Goal: Find specific page/section: Find specific page/section

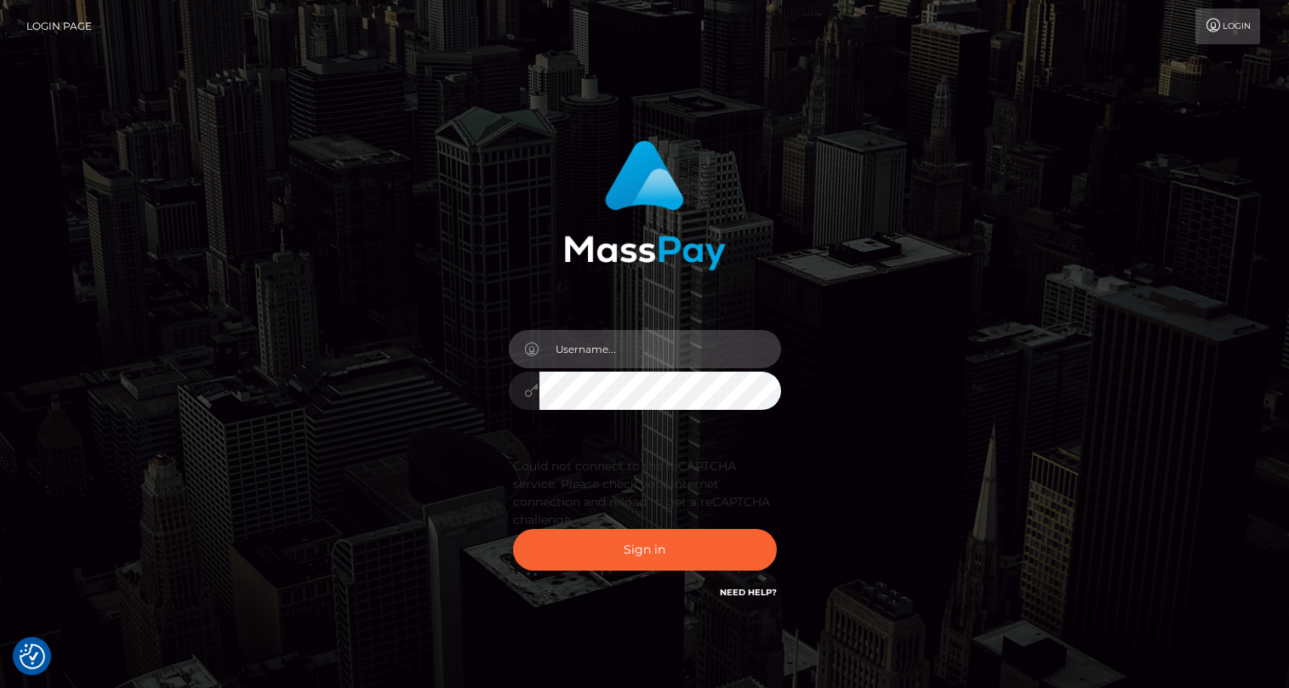
type input "oli.fanvue"
click at [641, 345] on input "oli.fanvue" at bounding box center [660, 349] width 242 height 38
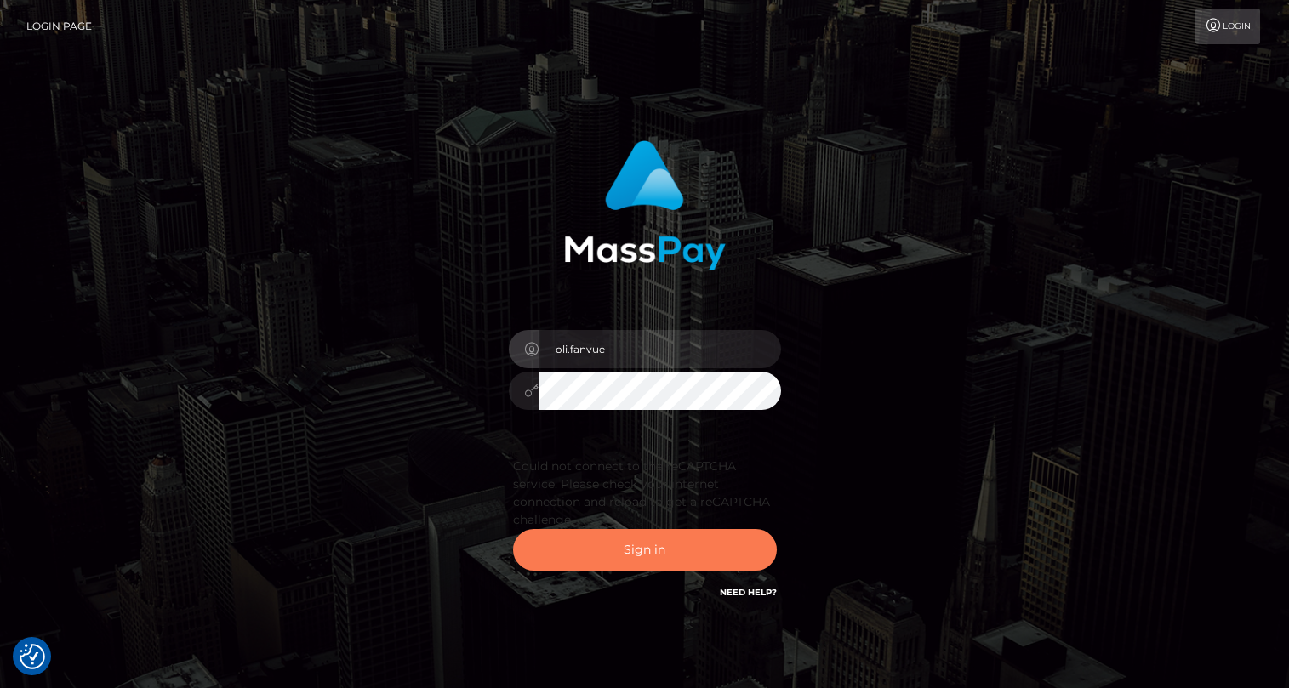
click at [668, 549] on button "Sign in" at bounding box center [645, 550] width 264 height 42
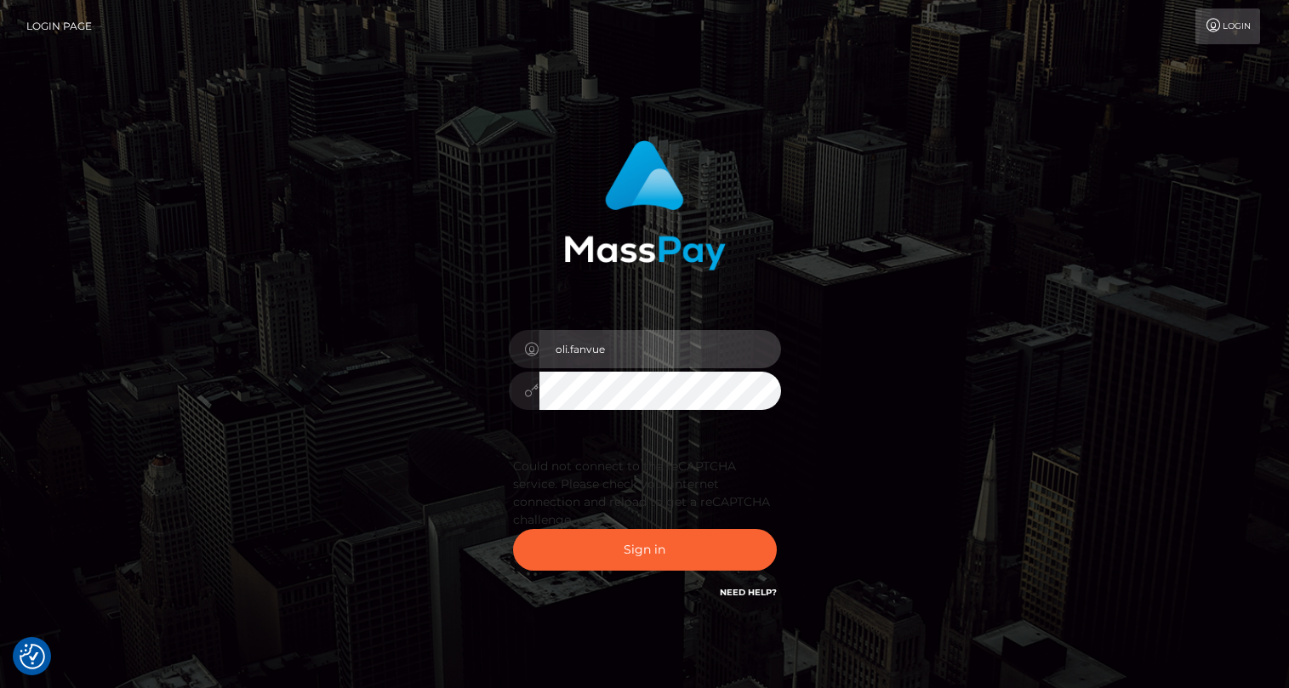
click at [636, 357] on input "oli.fanvue" at bounding box center [660, 349] width 242 height 38
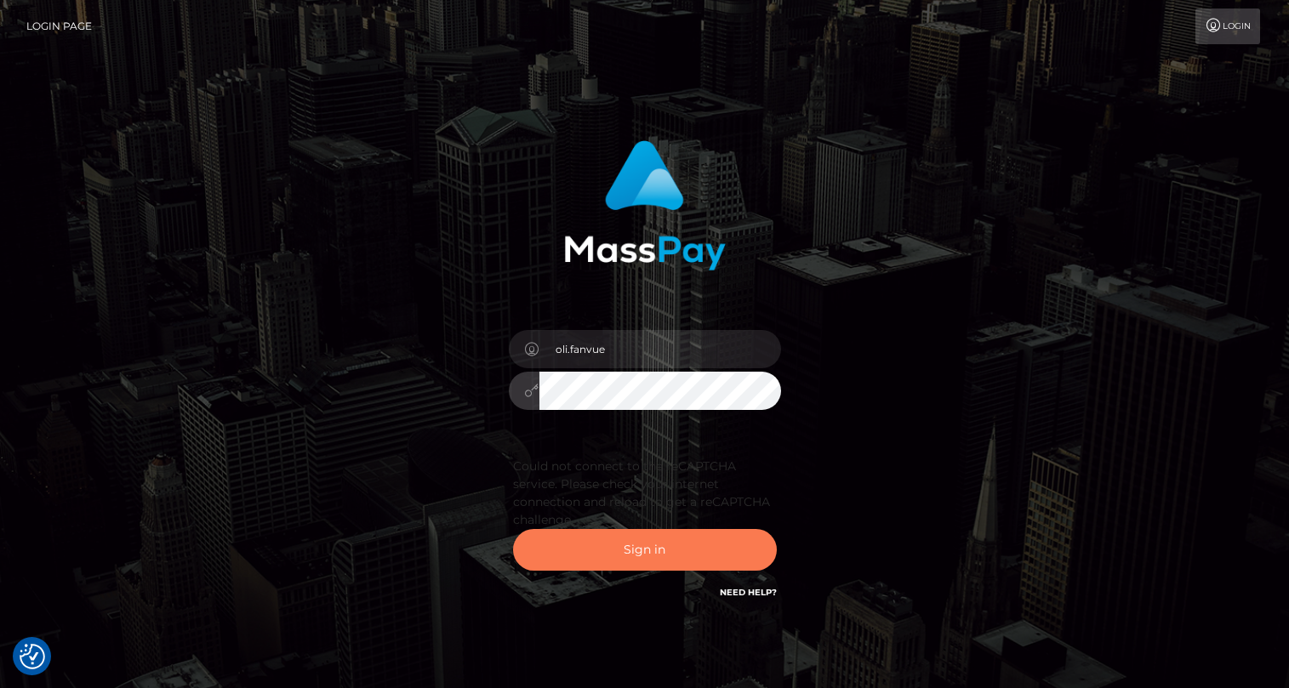
click at [649, 549] on button "Sign in" at bounding box center [645, 550] width 264 height 42
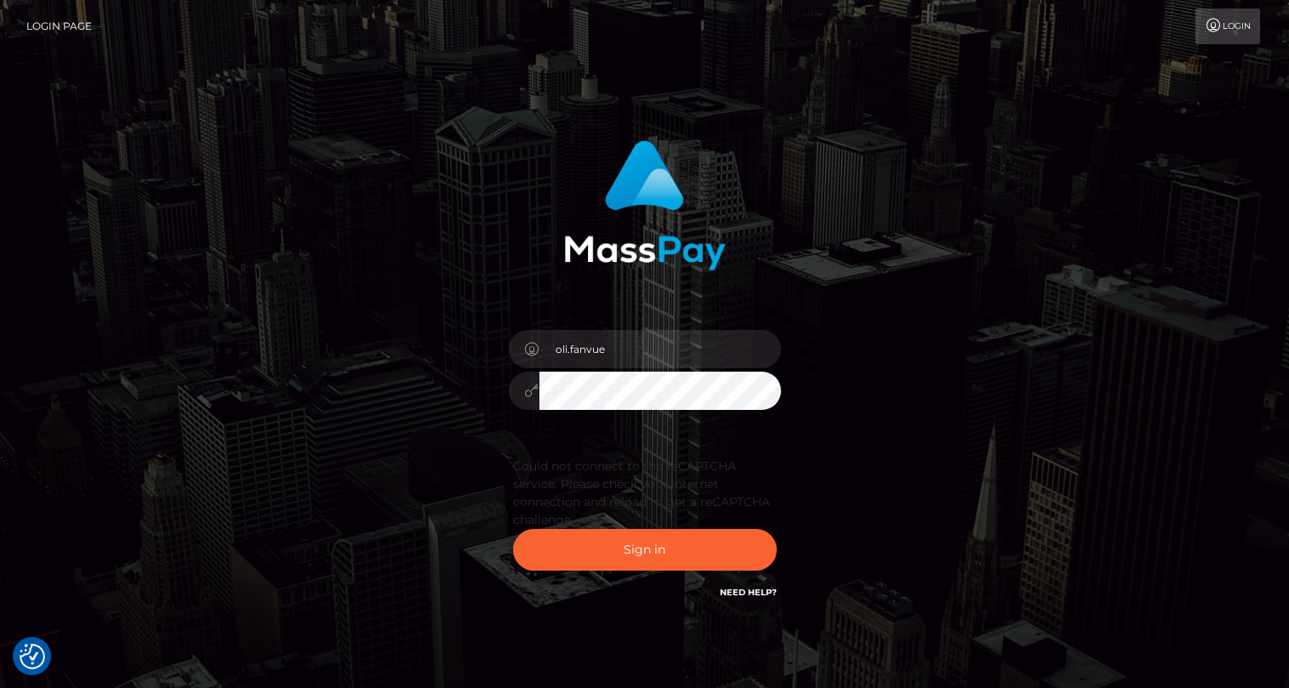
click at [921, 467] on div "oli.fanvue Sign in" at bounding box center [645, 380] width 970 height 505
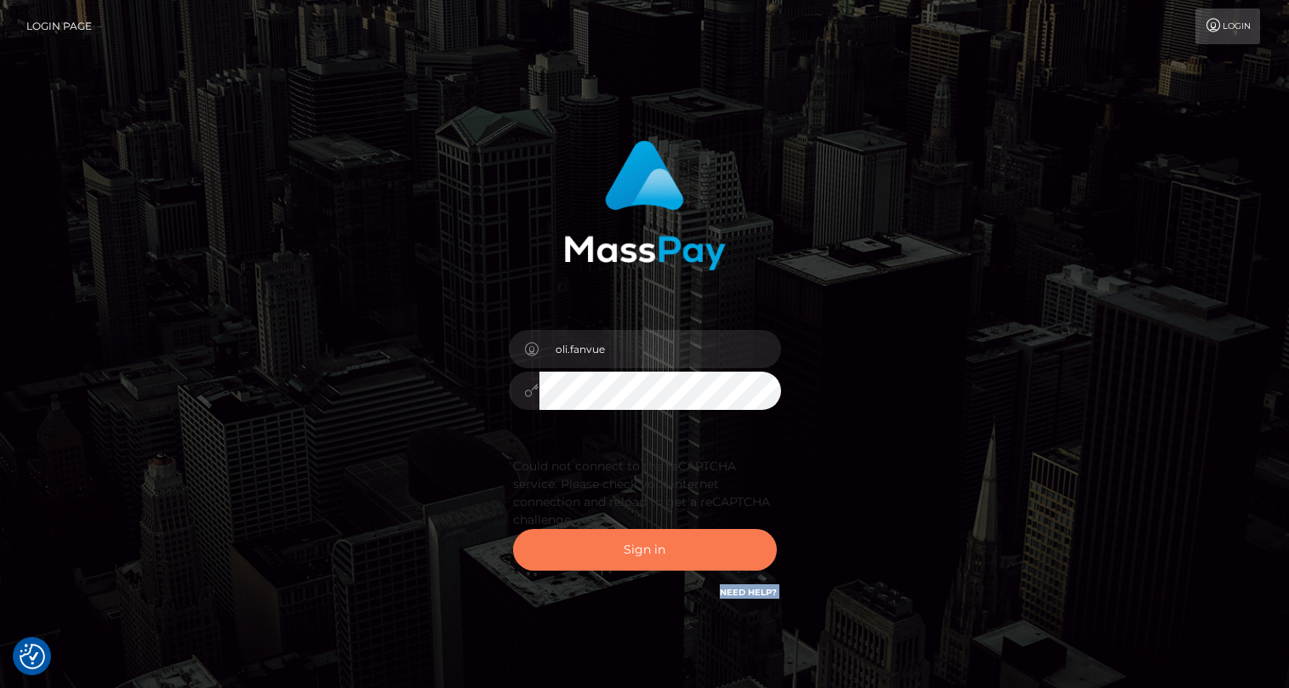
click at [680, 543] on button "Sign in" at bounding box center [645, 550] width 264 height 42
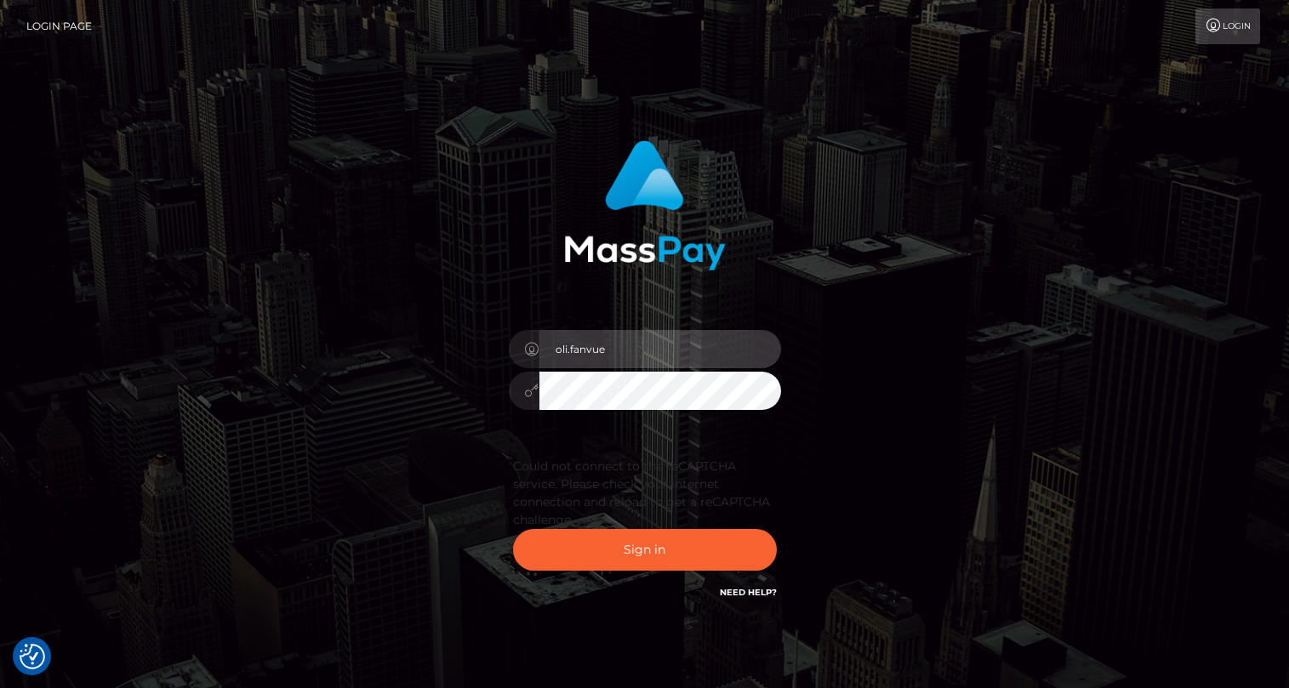
click at [615, 360] on input "oli.fanvue" at bounding box center [660, 349] width 242 height 38
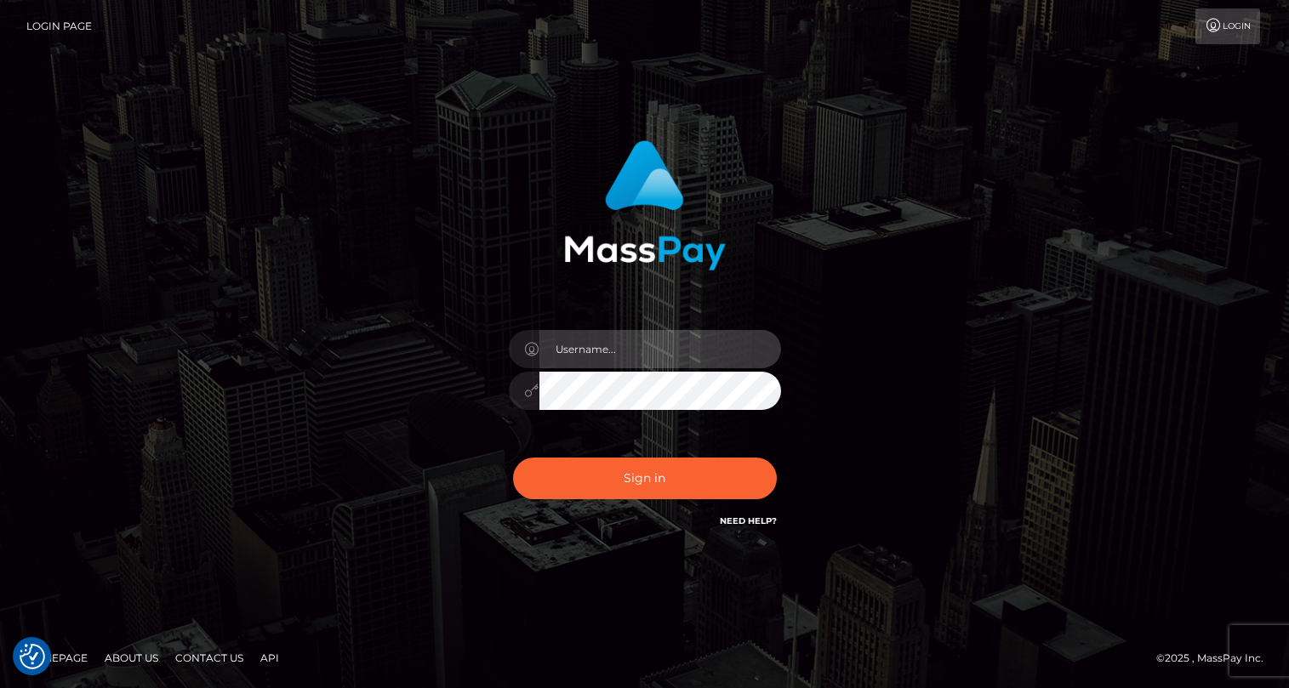
click at [617, 355] on input "text" at bounding box center [660, 349] width 242 height 38
type input "oli.fanvue"
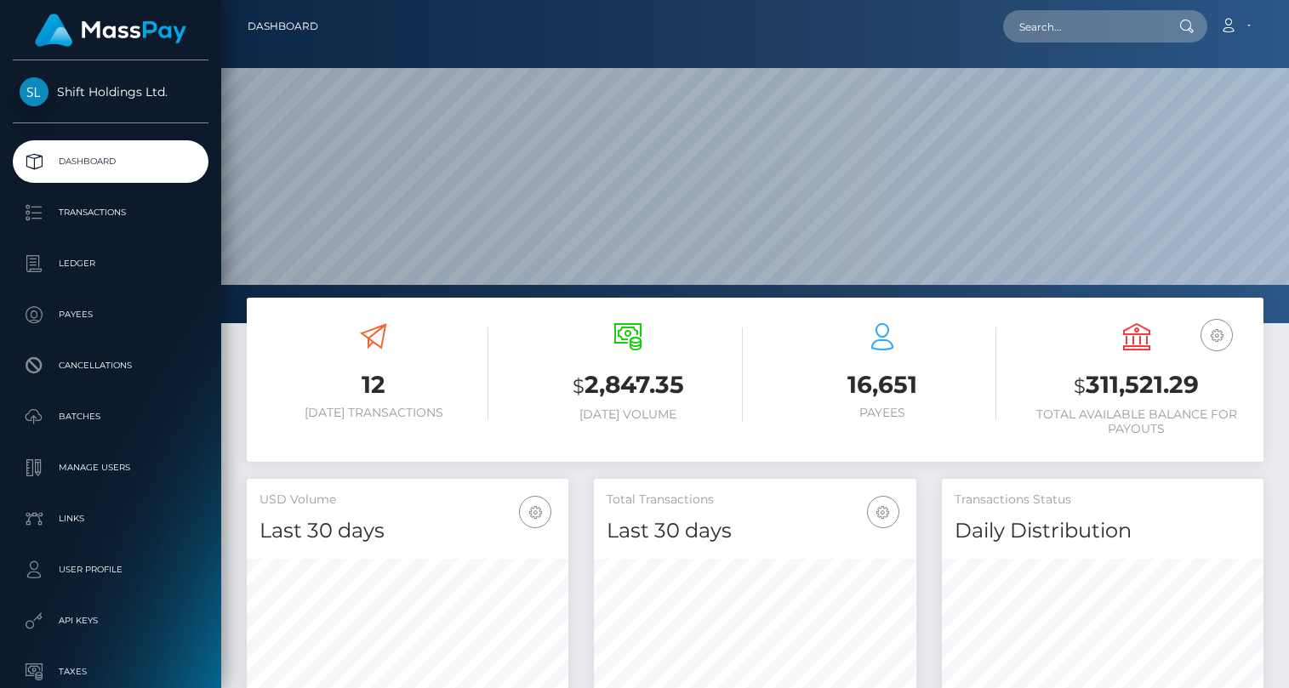
scroll to position [301, 322]
click at [1091, 12] on input "text" at bounding box center [1083, 26] width 160 height 32
paste input "poppasworld_"
type input "poppasworld_"
click at [1082, 30] on input "text" at bounding box center [1083, 26] width 160 height 32
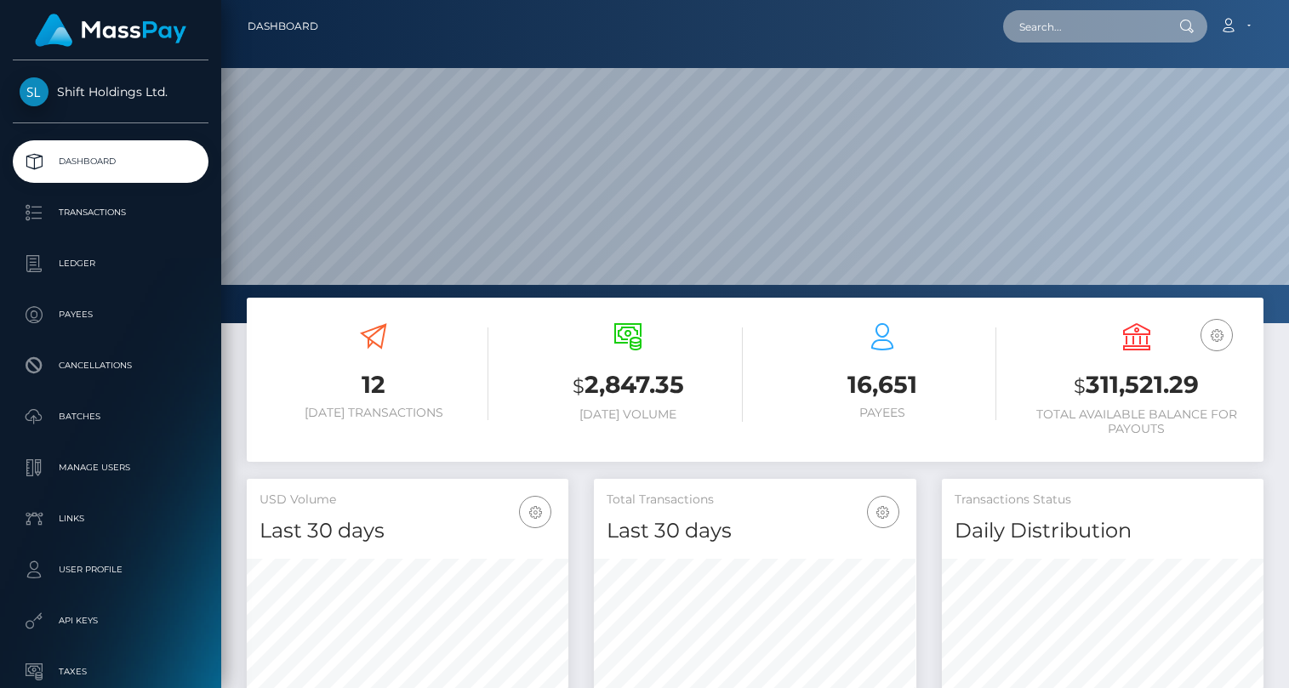
paste input "[EMAIL_ADDRESS][DOMAIN_NAME]"
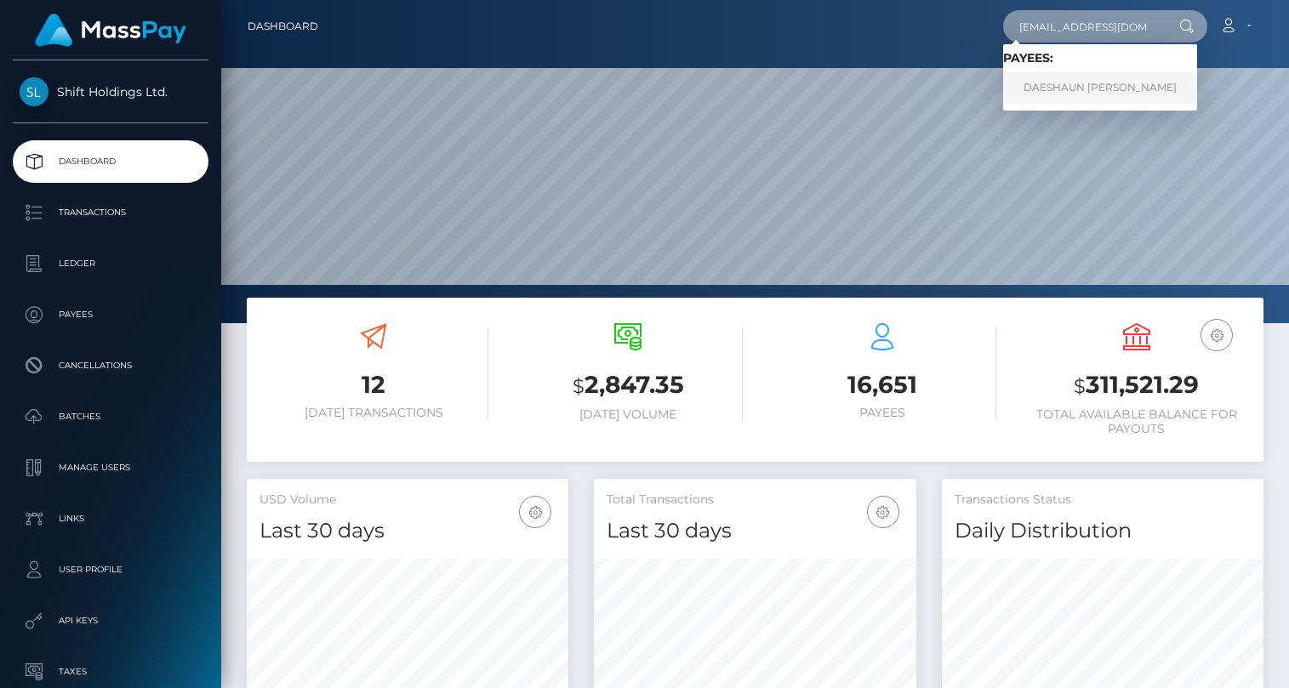
type input "ezovdraco@gmail.com"
click at [1120, 83] on link "DAESHAUN KEYON-LAMONT JOHNSON" at bounding box center [1100, 87] width 194 height 31
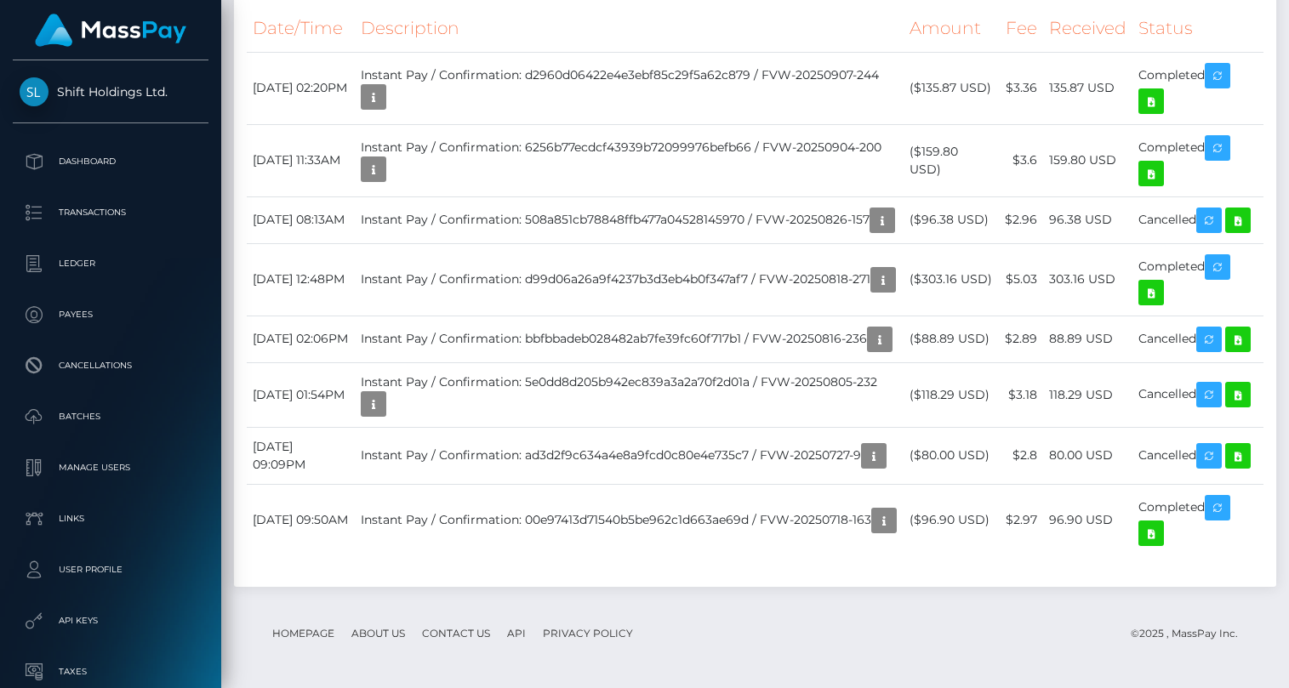
scroll to position [1727, 0]
